Goal: Task Accomplishment & Management: Use online tool/utility

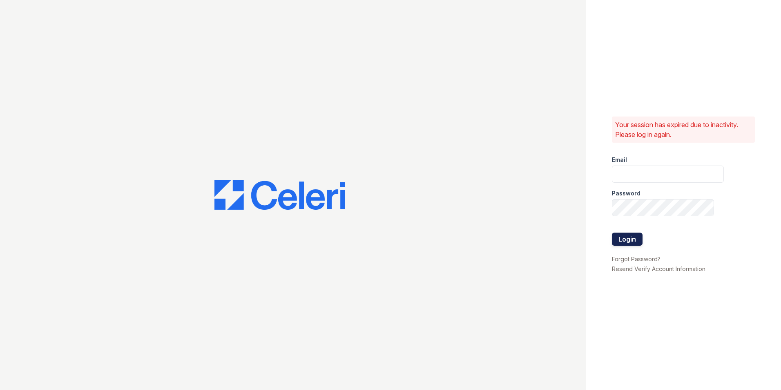
type input "[EMAIL_ADDRESS][DOMAIN_NAME]"
click at [629, 241] on button "Login" at bounding box center [627, 239] width 31 height 13
